Goal: Task Accomplishment & Management: Use online tool/utility

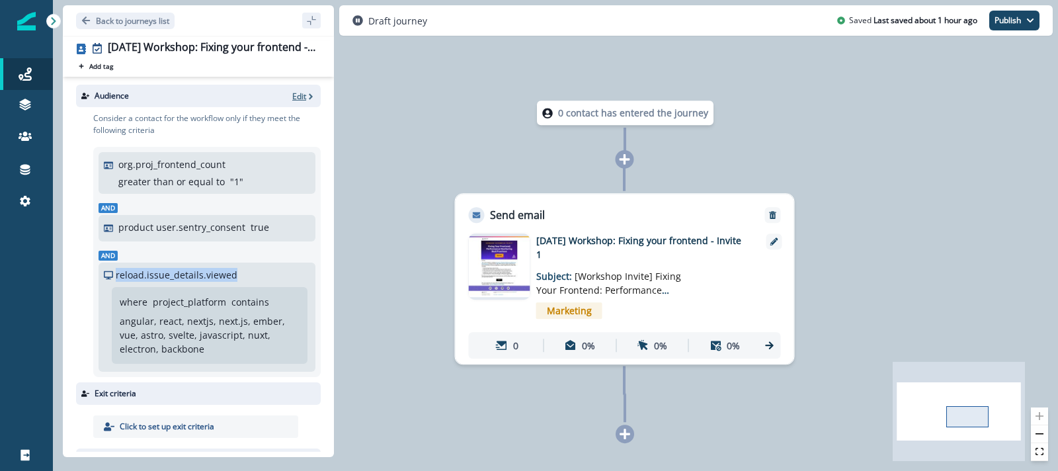
click at [307, 91] on span "button" at bounding box center [310, 96] width 9 height 10
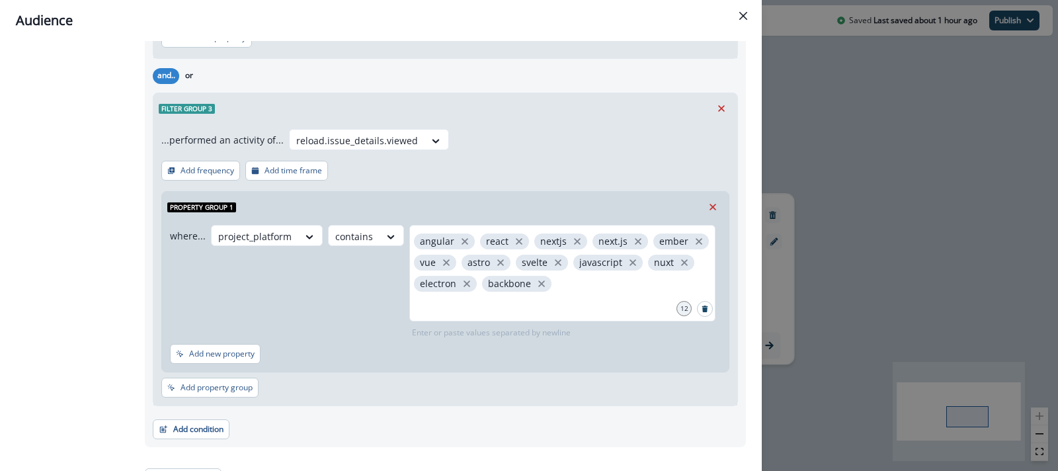
scroll to position [319, 0]
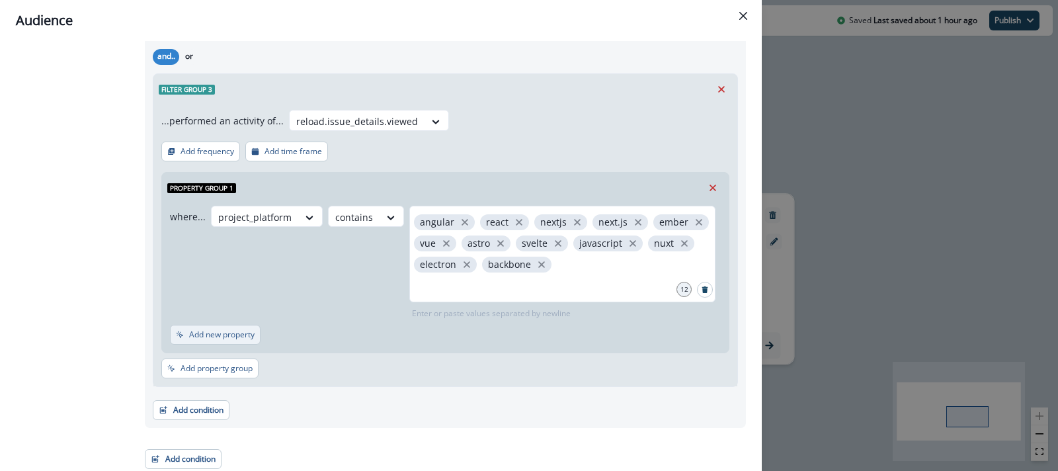
click at [239, 325] on button "Add new property" at bounding box center [215, 335] width 91 height 20
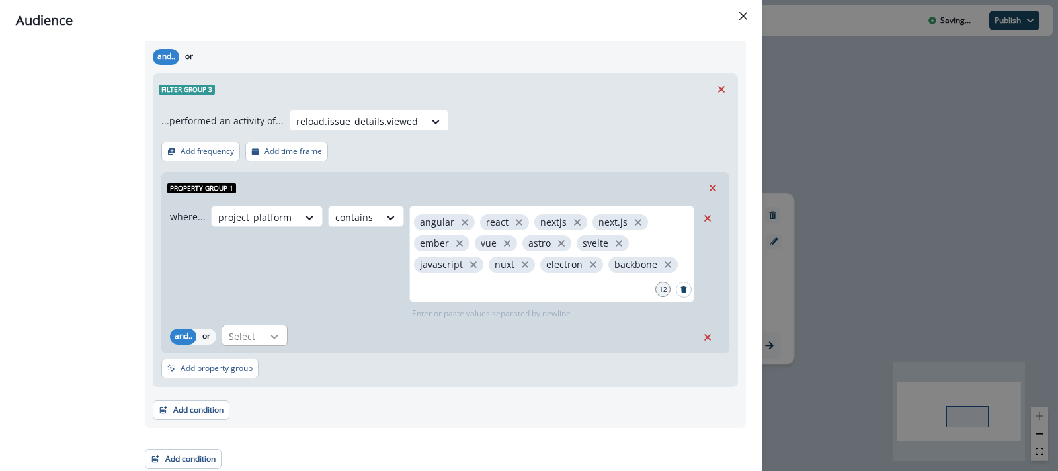
click at [268, 335] on div at bounding box center [274, 336] width 22 height 13
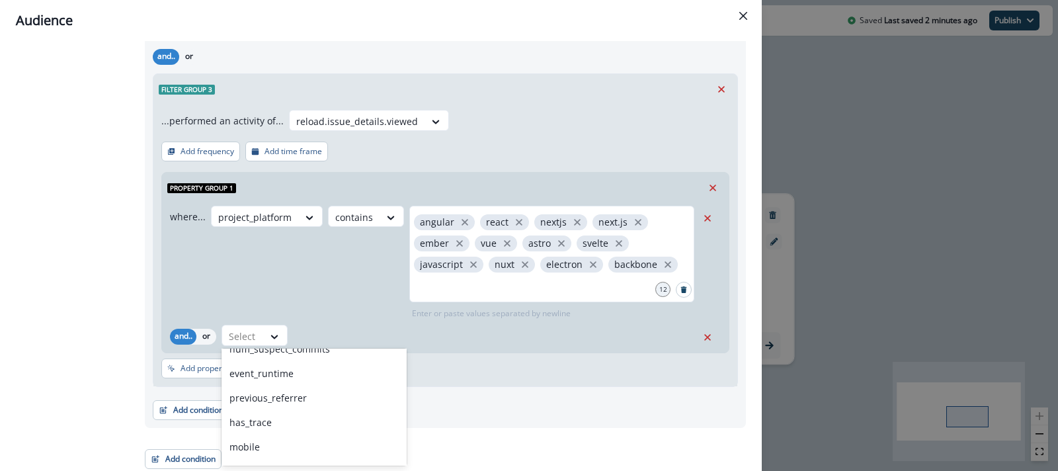
scroll to position [2442, 0]
click at [307, 304] on div "where... project_platform contains angular react nextjs next.js ember vue astro…" at bounding box center [432, 263] width 524 height 114
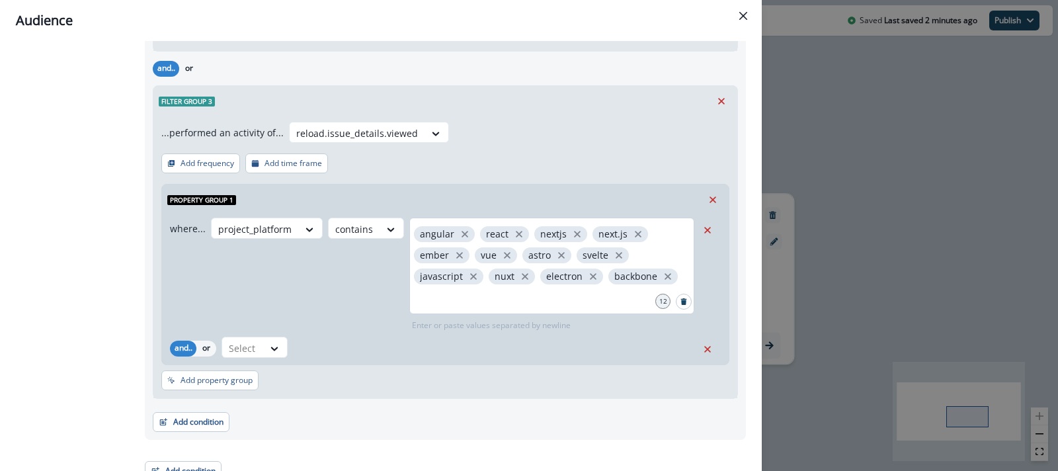
scroll to position [319, 0]
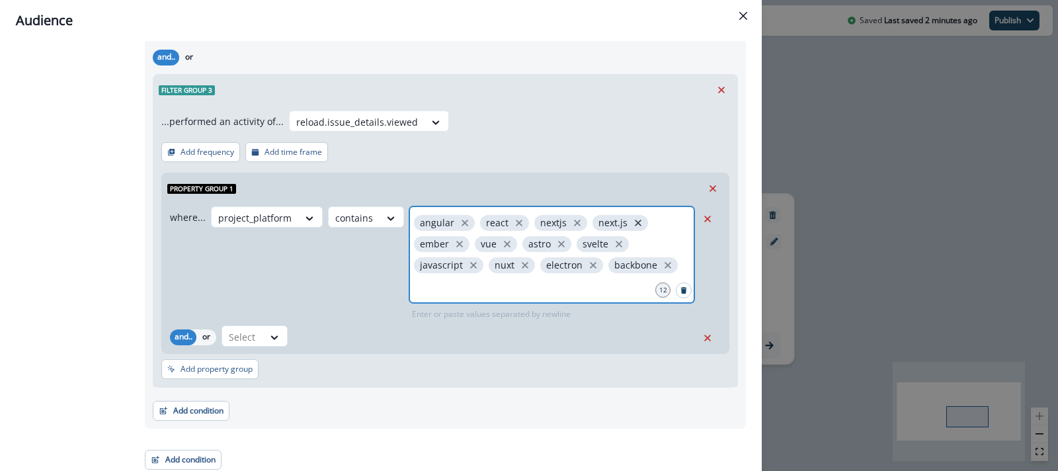
click at [632, 217] on icon "close" at bounding box center [638, 223] width 12 height 12
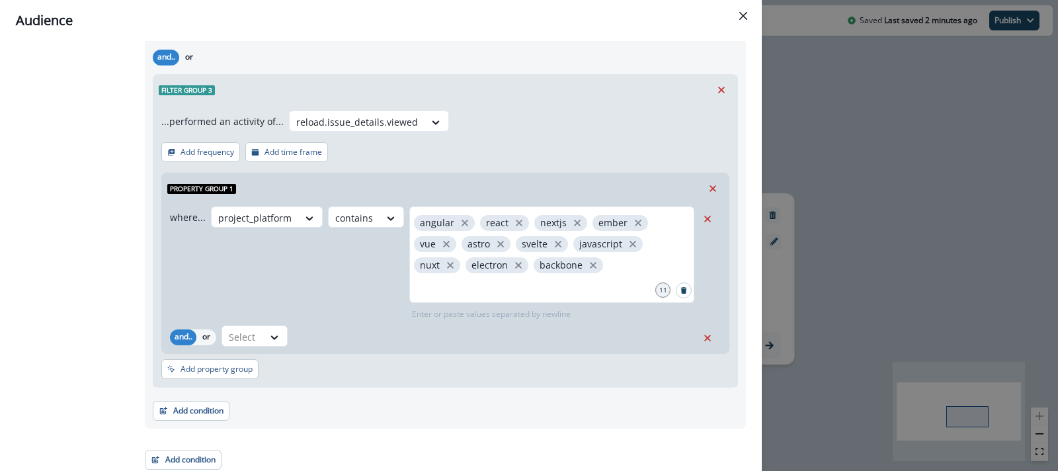
click at [347, 276] on div "where... project_platform contains angular react nextjs ember vue astro svelte …" at bounding box center [432, 263] width 524 height 114
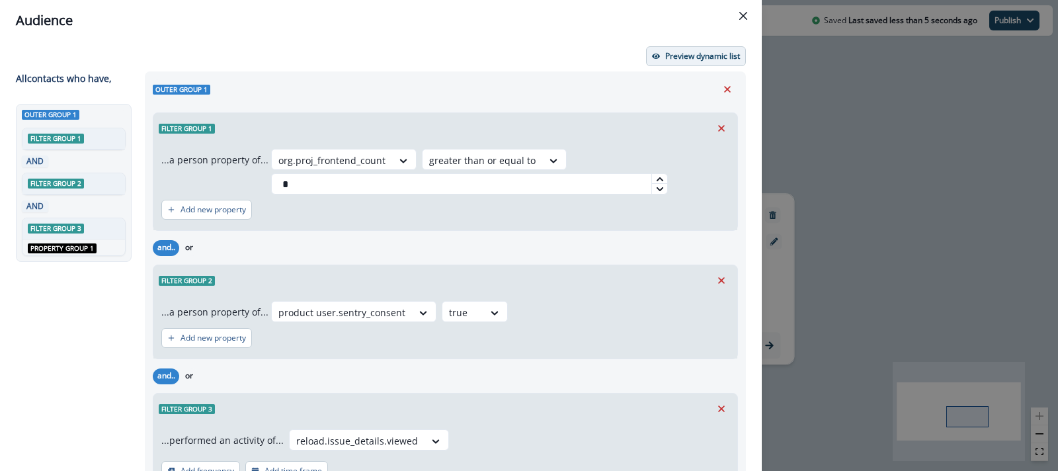
click at [702, 48] on button "Preview dynamic list" at bounding box center [696, 56] width 100 height 20
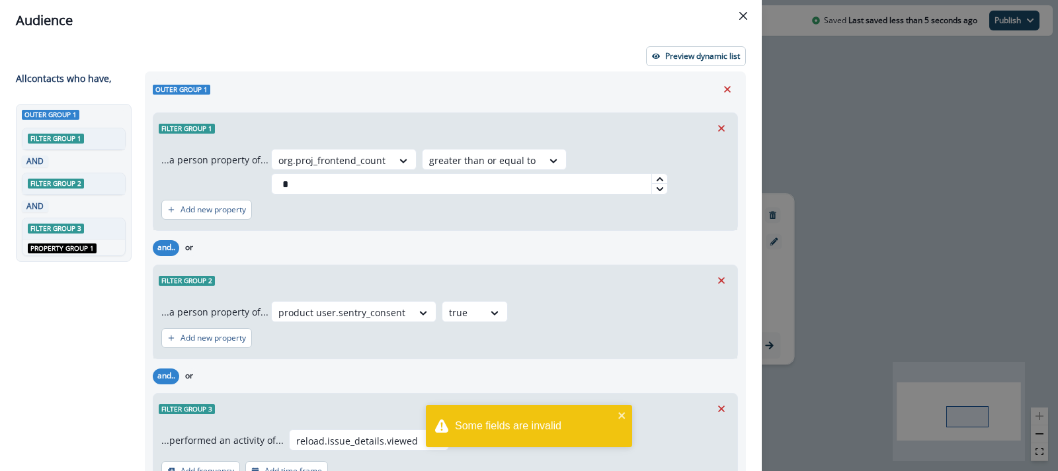
scroll to position [319, 0]
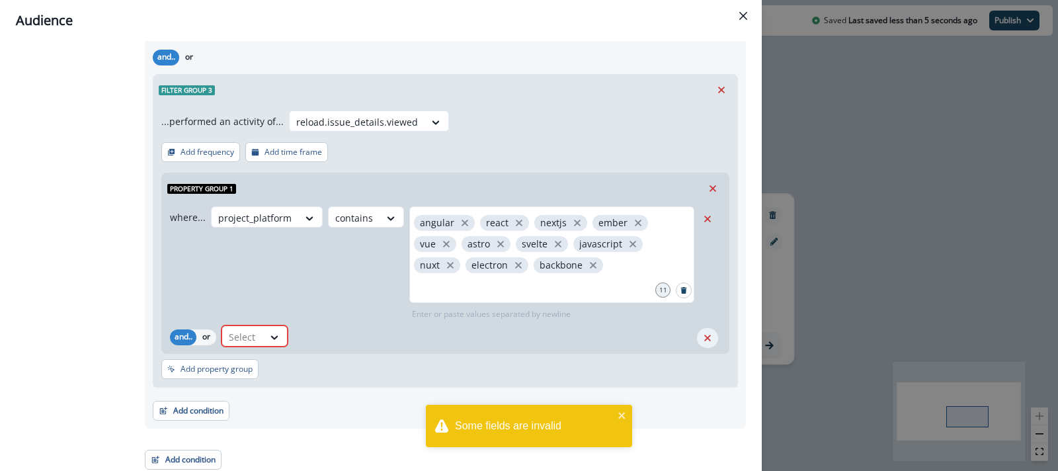
click at [716, 335] on button "Remove" at bounding box center [707, 338] width 21 height 20
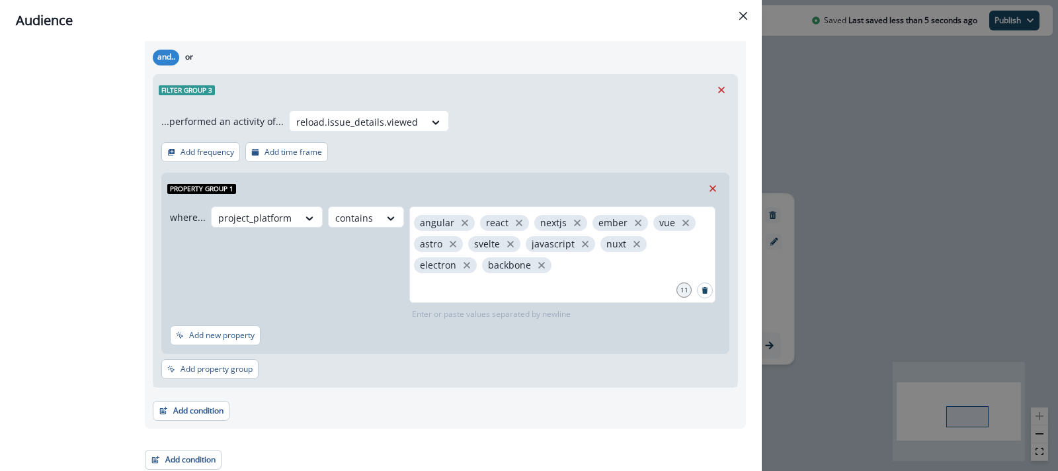
scroll to position [0, 0]
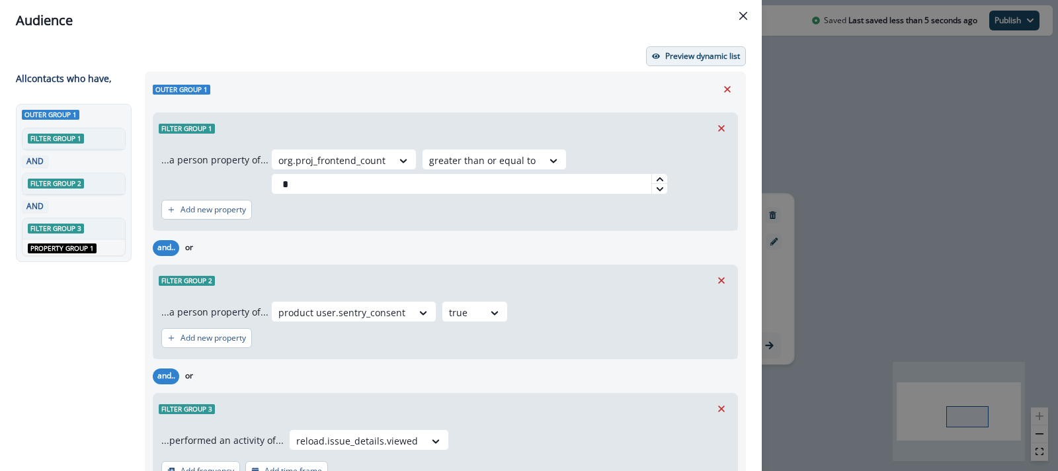
click at [709, 49] on button "Preview dynamic list" at bounding box center [696, 56] width 100 height 20
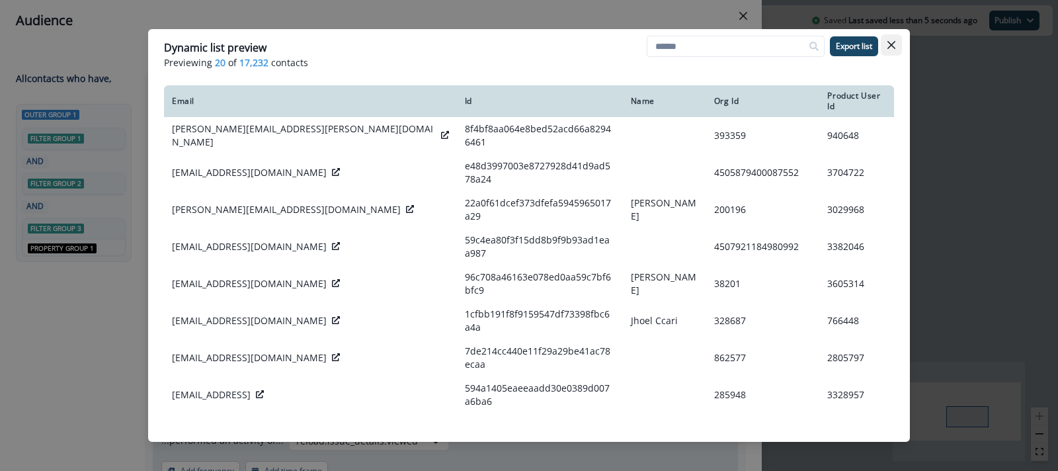
click at [892, 44] on icon "Close" at bounding box center [891, 45] width 8 height 8
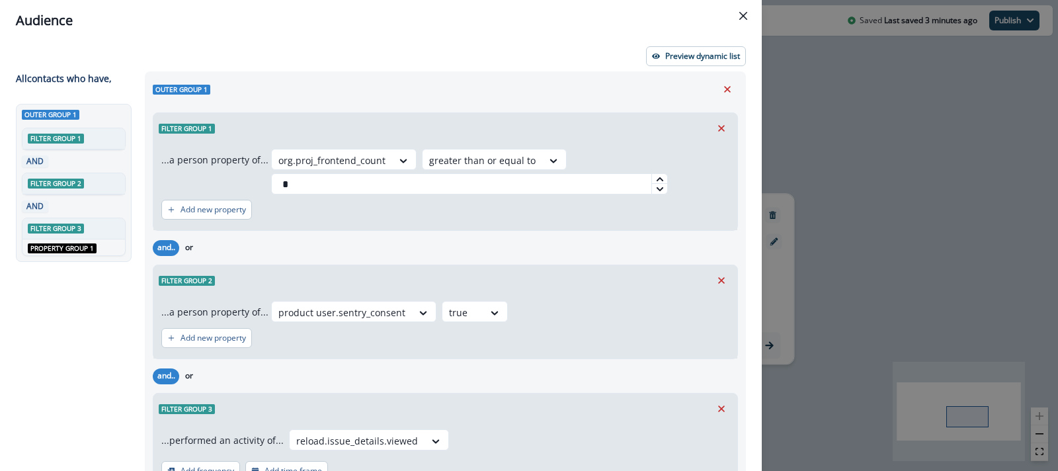
click at [369, 73] on div "Outer group 1 Filter group 1 ...a person property of... org.proj_frontend_count…" at bounding box center [445, 409] width 601 height 676
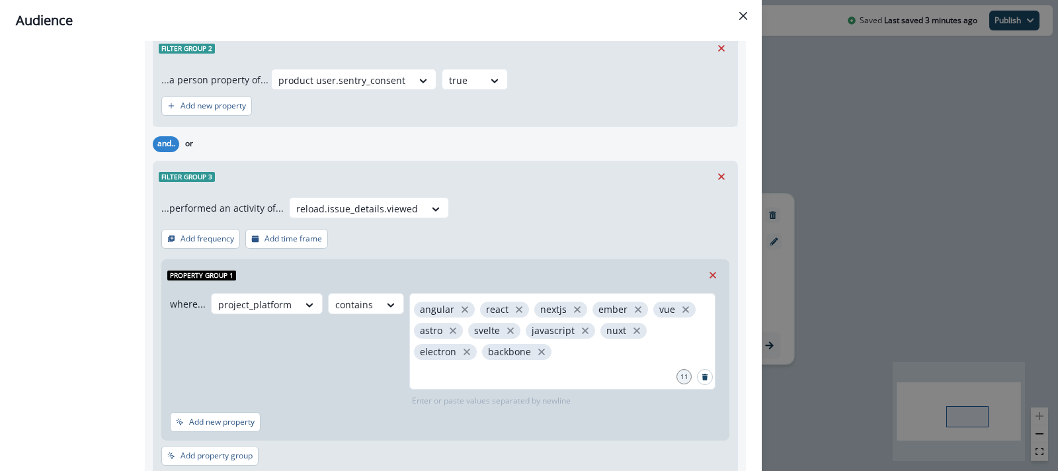
scroll to position [319, 0]
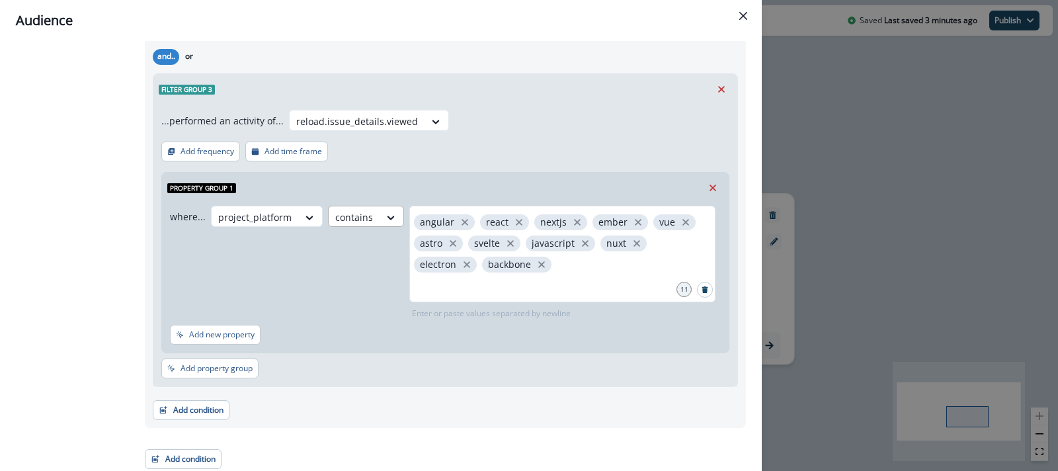
click at [365, 218] on div at bounding box center [354, 217] width 38 height 17
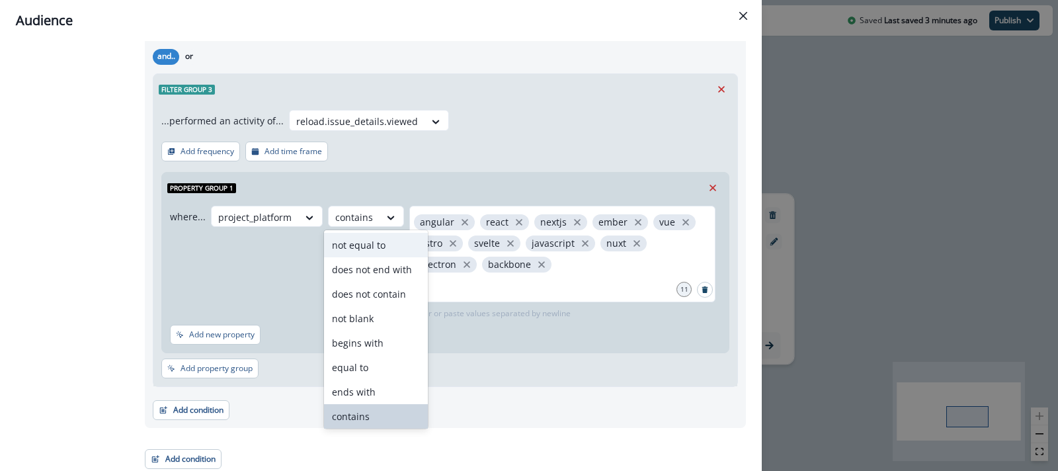
click at [299, 260] on div "where... project_platform not equal to, 1 of 10. 10 results available. Use Up a…" at bounding box center [443, 263] width 546 height 114
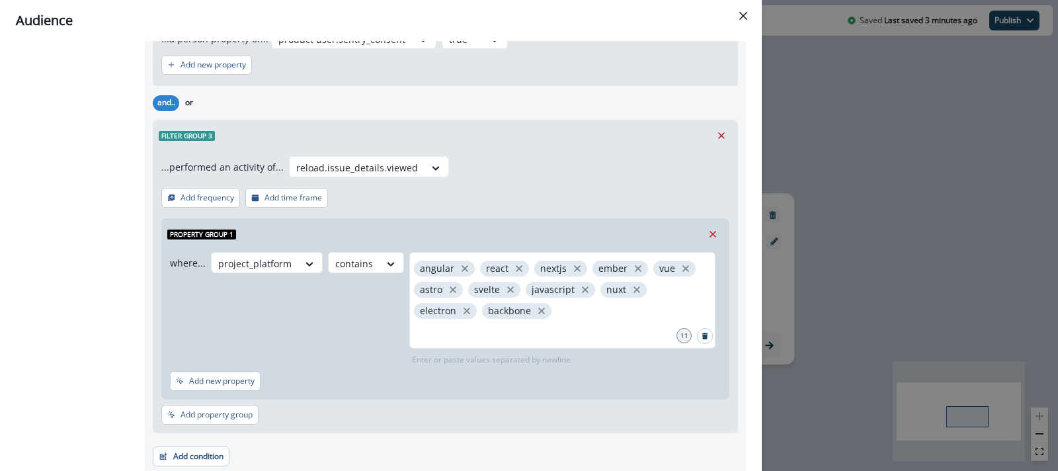
scroll to position [262, 0]
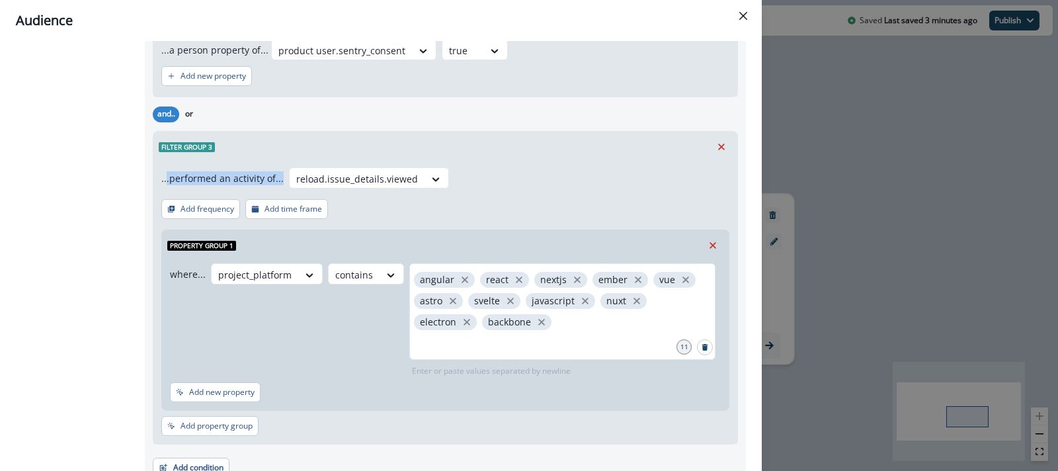
drag, startPoint x: 166, startPoint y: 176, endPoint x: 279, endPoint y: 175, distance: 113.1
click at [279, 175] on div "...performed an activity of... reload.issue_details.viewed" at bounding box center [305, 177] width 288 height 21
click at [377, 137] on div "Filter group 3" at bounding box center [445, 147] width 584 height 30
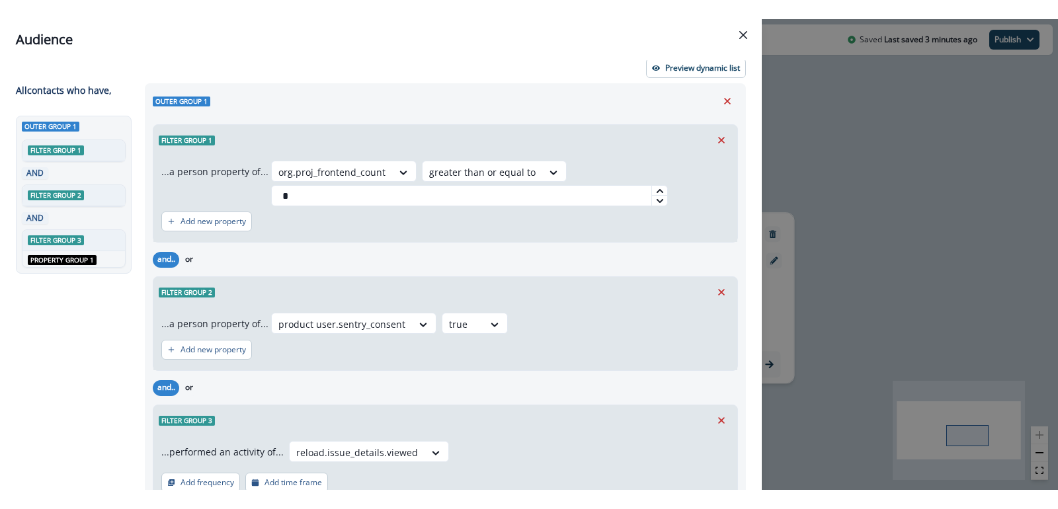
scroll to position [0, 0]
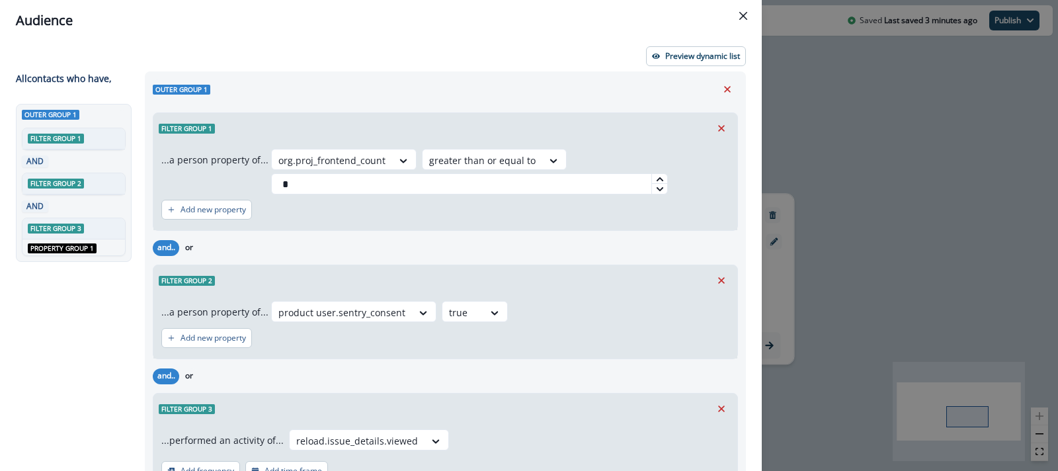
click at [511, 87] on div "Outer group 1" at bounding box center [445, 89] width 585 height 20
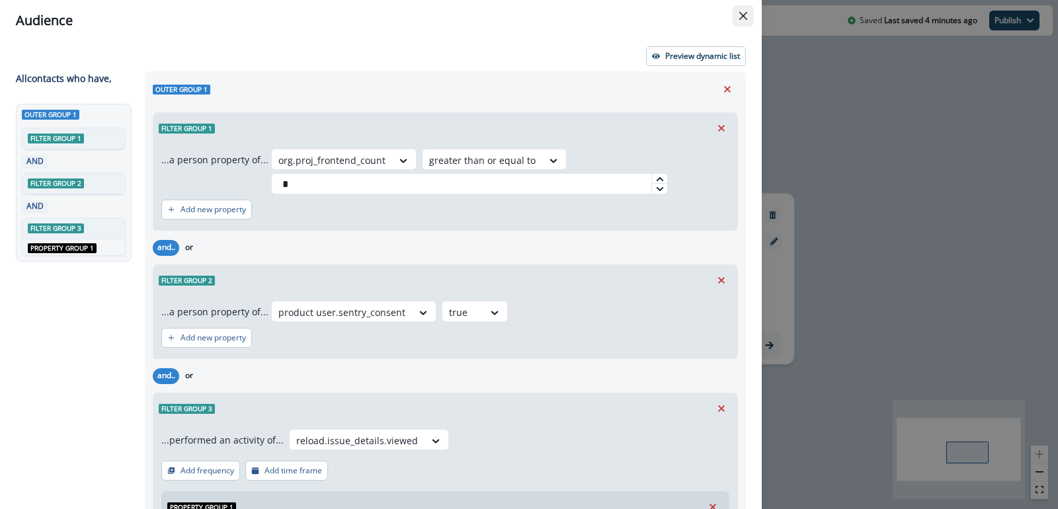
click at [740, 22] on button "Close" at bounding box center [743, 15] width 21 height 21
